Goal: Find contact information: Find contact information

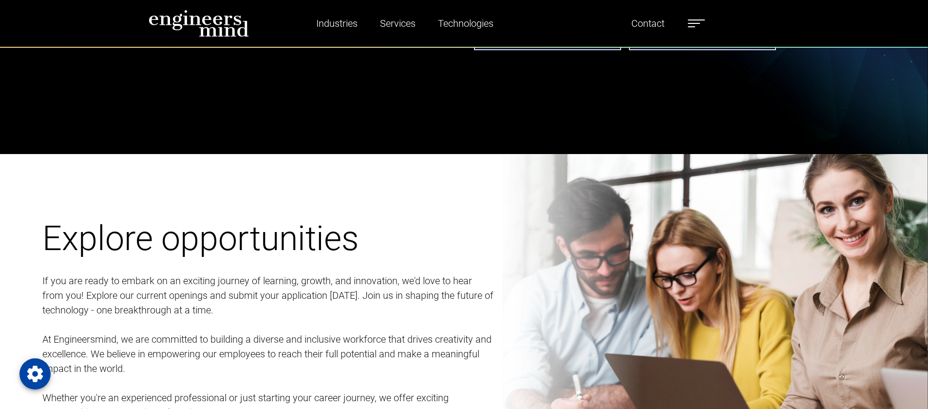
scroll to position [1178, 0]
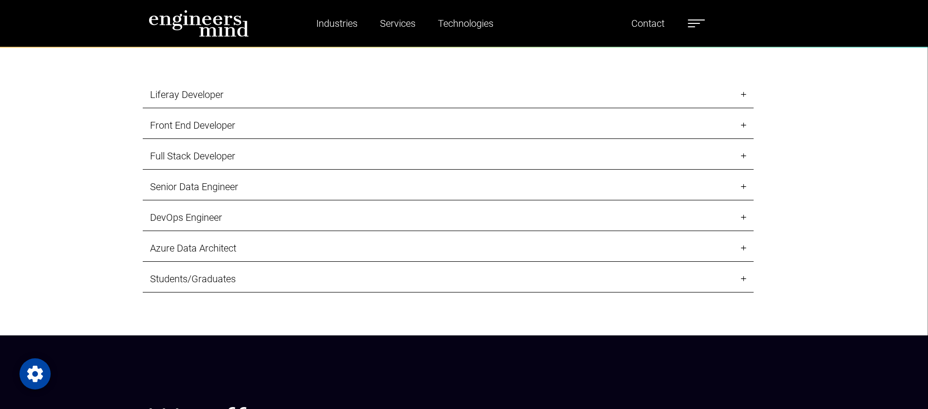
click at [230, 91] on link "Liferay Developer" at bounding box center [448, 94] width 611 height 27
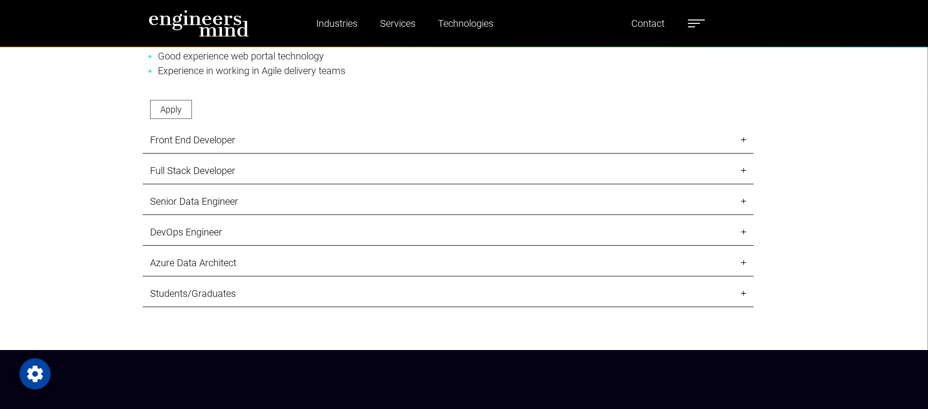
scroll to position [1539, 0]
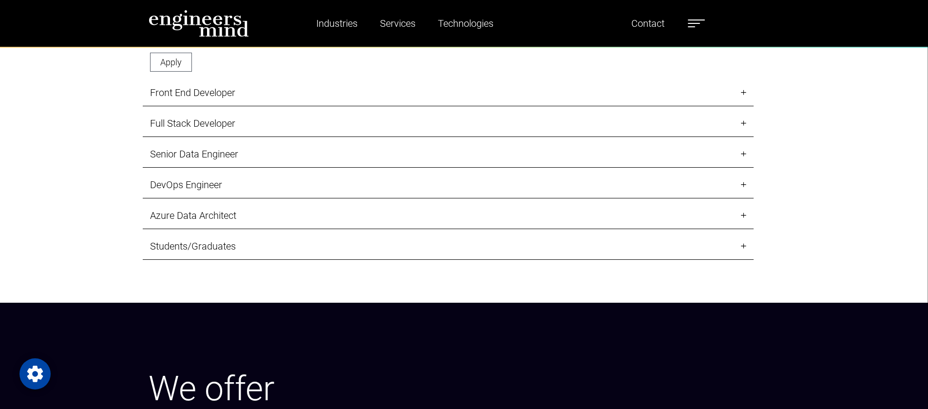
click at [217, 188] on link "DevOps Engineer" at bounding box center [448, 185] width 611 height 27
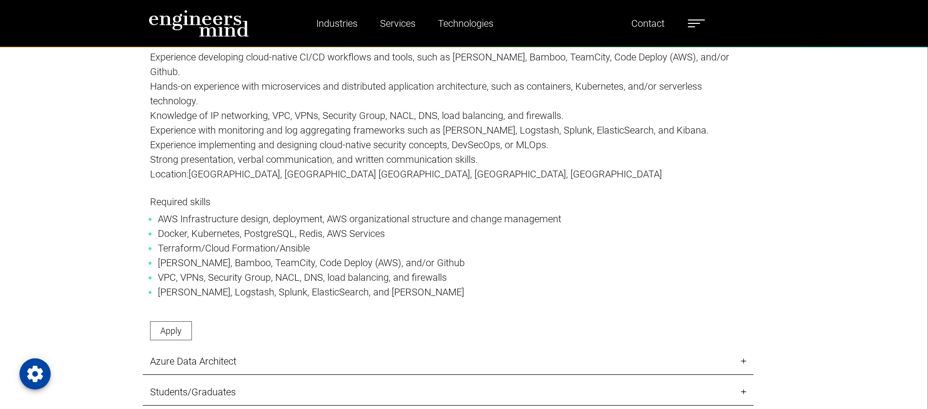
scroll to position [1466, 0]
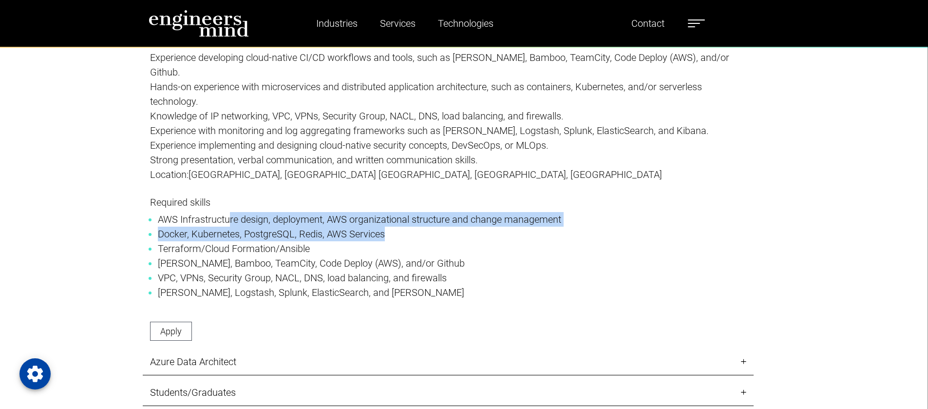
drag, startPoint x: 229, startPoint y: 222, endPoint x: 402, endPoint y: 233, distance: 173.3
click at [402, 233] on ul "AWS Infrastructure design, deployment, AWS organizational structure and change …" at bounding box center [448, 256] width 596 height 88
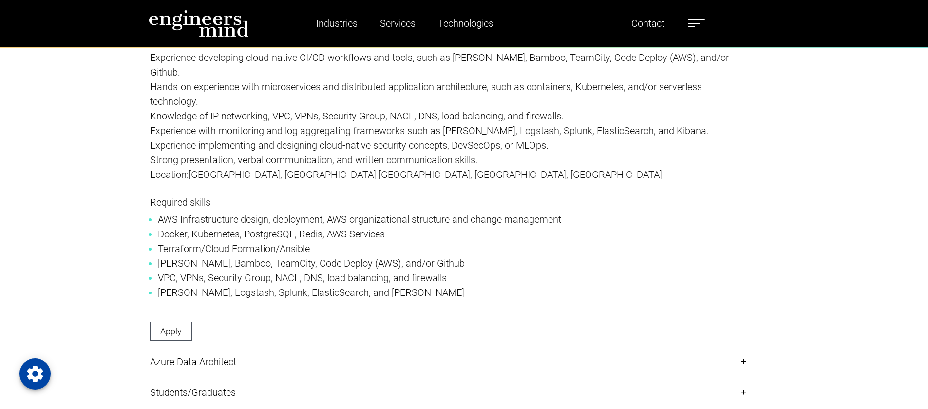
click at [260, 252] on li "Terraform/Cloud Formation/Ansible" at bounding box center [448, 248] width 581 height 15
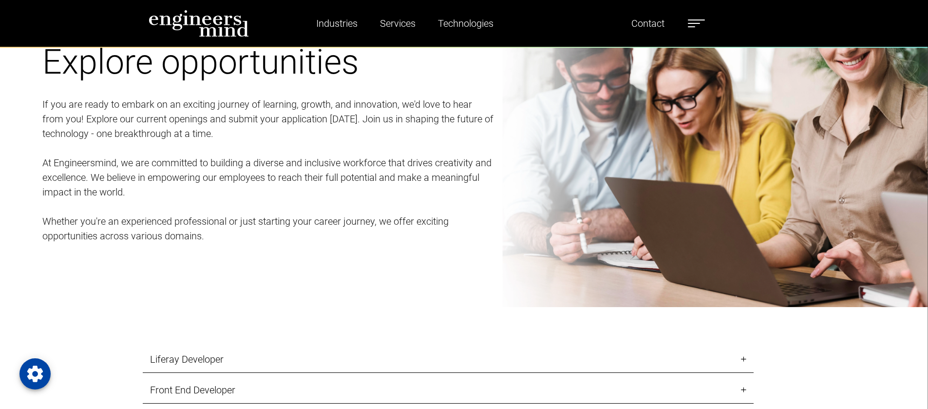
scroll to position [843, 0]
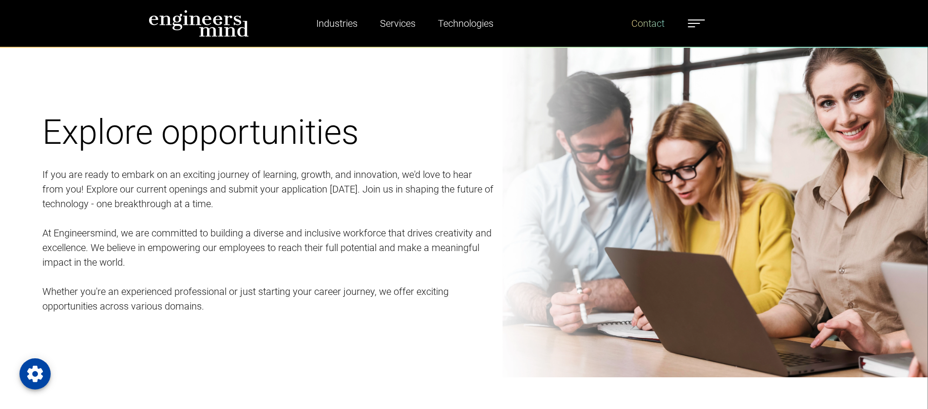
click at [647, 28] on link "Contact" at bounding box center [648, 23] width 41 height 22
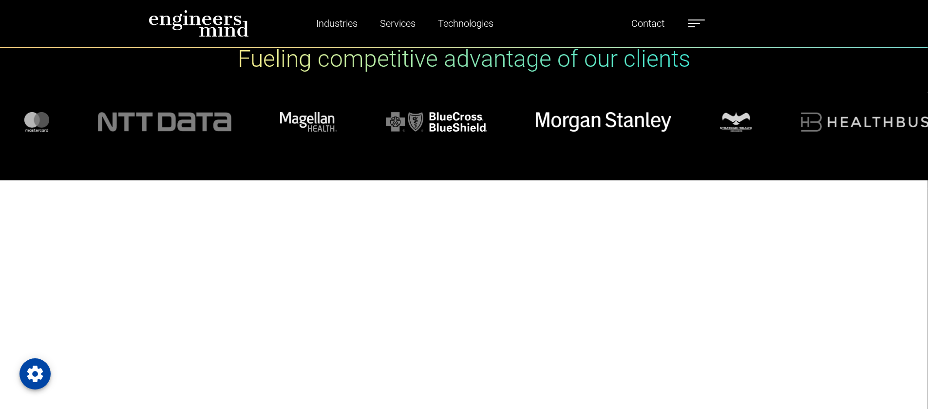
scroll to position [1025, 0]
